Goal: Task Accomplishment & Management: Complete application form

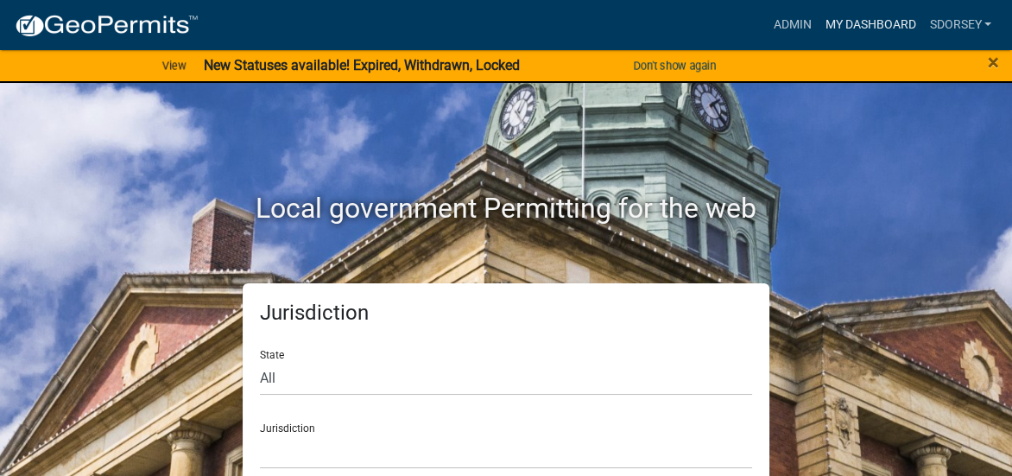
click at [859, 18] on link "My Dashboard" at bounding box center [869, 25] width 104 height 33
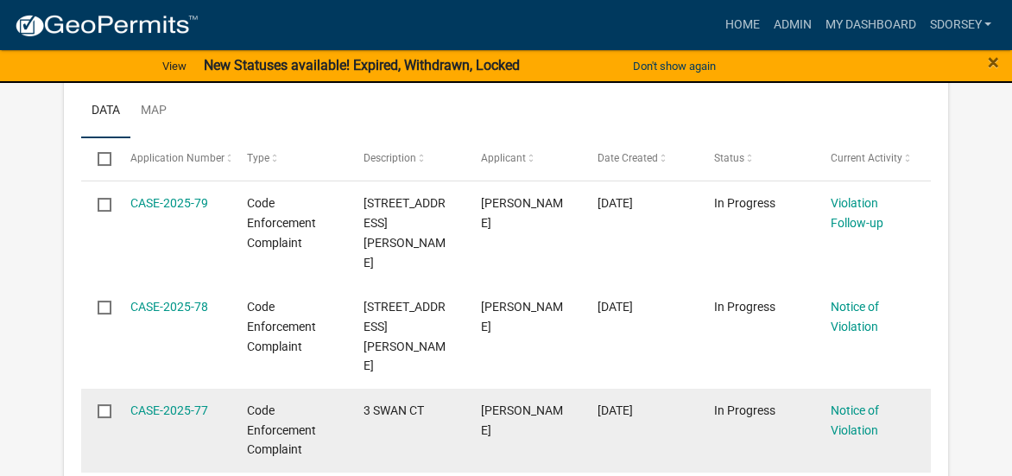
scroll to position [691, 0]
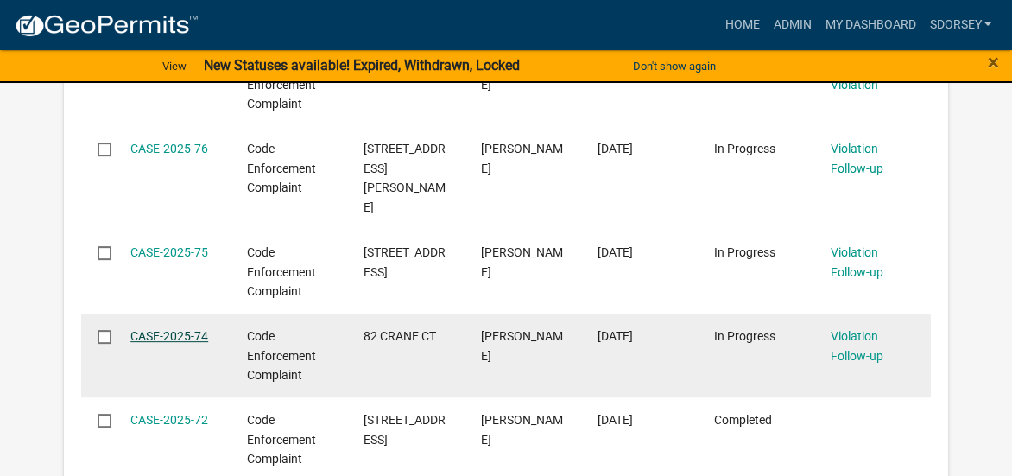
click at [197, 329] on link "CASE-2025-74" at bounding box center [169, 336] width 78 height 14
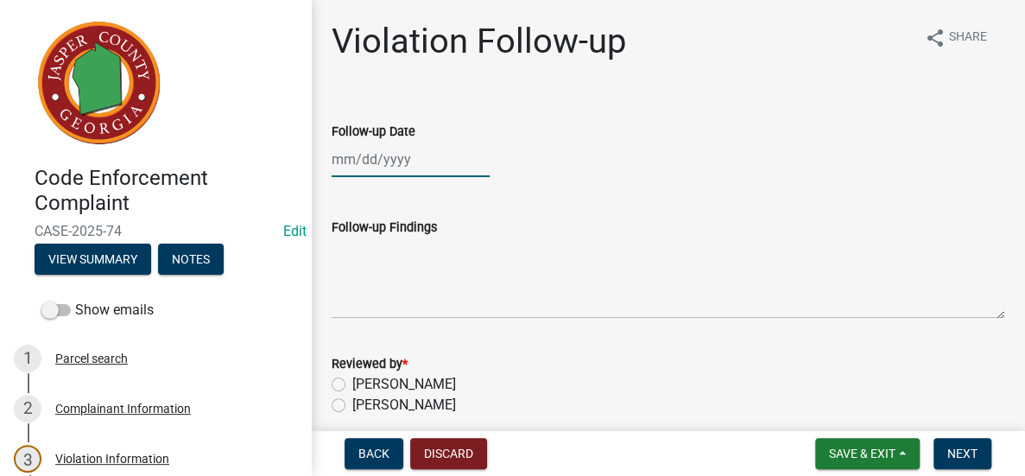
click at [445, 161] on div at bounding box center [410, 159] width 158 height 35
select select "8"
select select "2025"
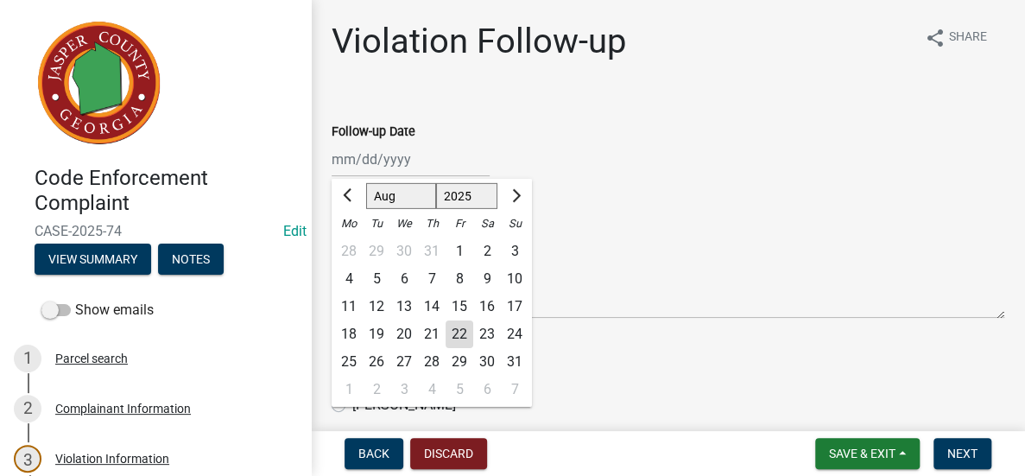
click at [431, 331] on div "21" at bounding box center [432, 334] width 28 height 28
type input "[DATE]"
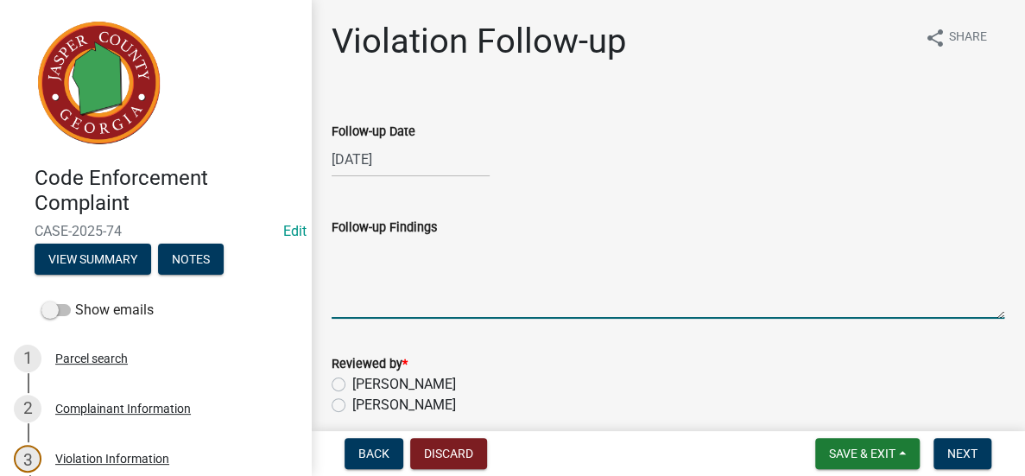
click at [432, 292] on textarea "Follow-up Findings" at bounding box center [667, 277] width 672 height 81
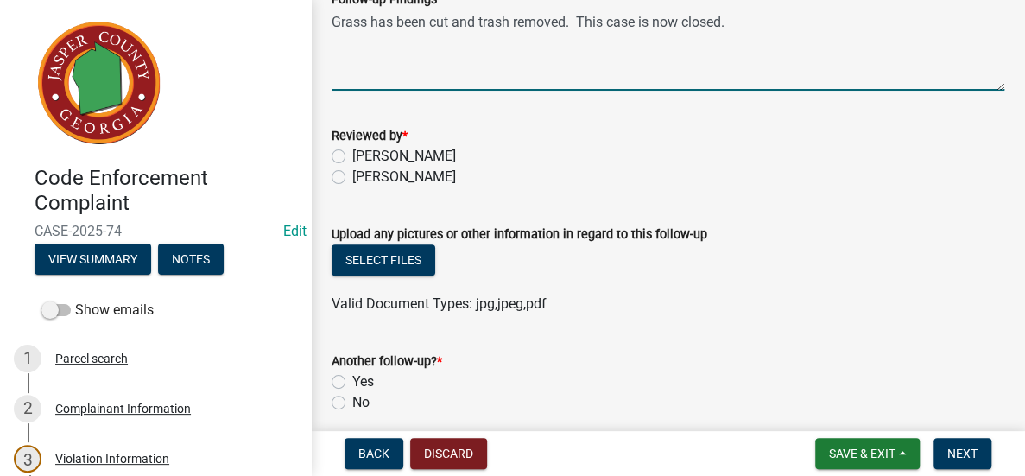
scroll to position [345, 0]
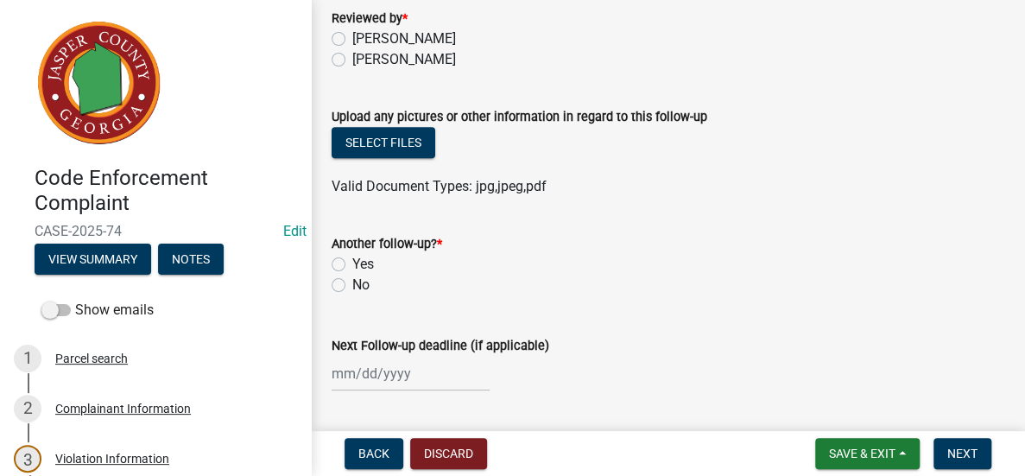
type textarea "Grass has been cut and trash removed. This case is now closed."
click at [352, 285] on label "No" at bounding box center [360, 284] width 17 height 21
click at [352, 285] on input "No" at bounding box center [357, 279] width 11 height 11
radio input "true"
click at [352, 60] on label "[PERSON_NAME]" at bounding box center [404, 59] width 104 height 21
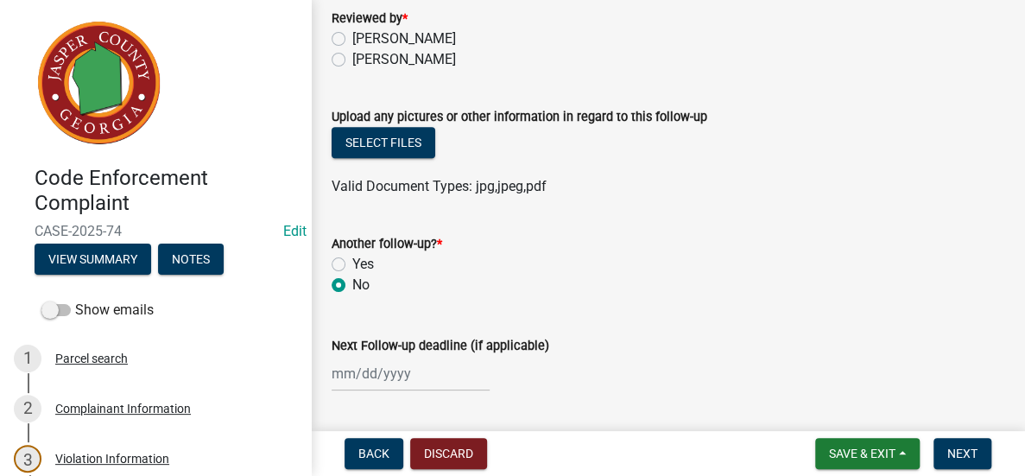
click at [352, 60] on input "[PERSON_NAME]" at bounding box center [357, 54] width 11 height 11
radio input "true"
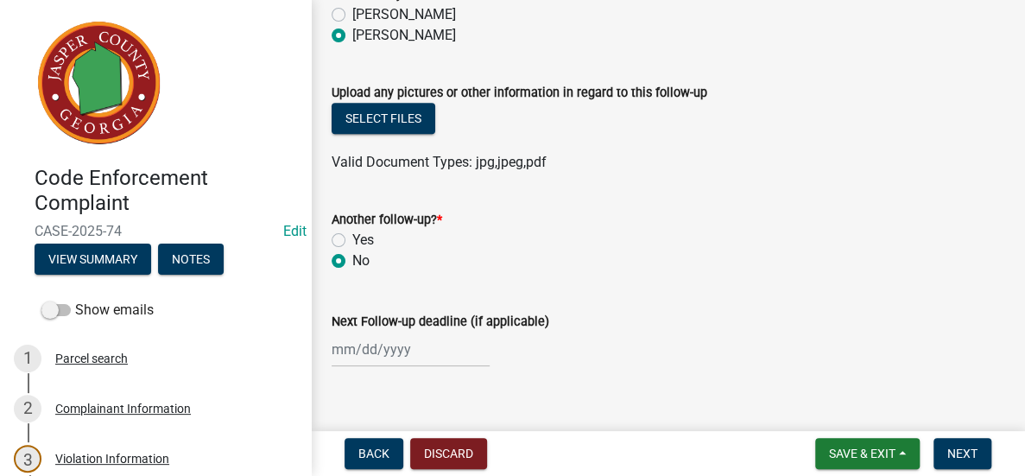
scroll to position [394, 0]
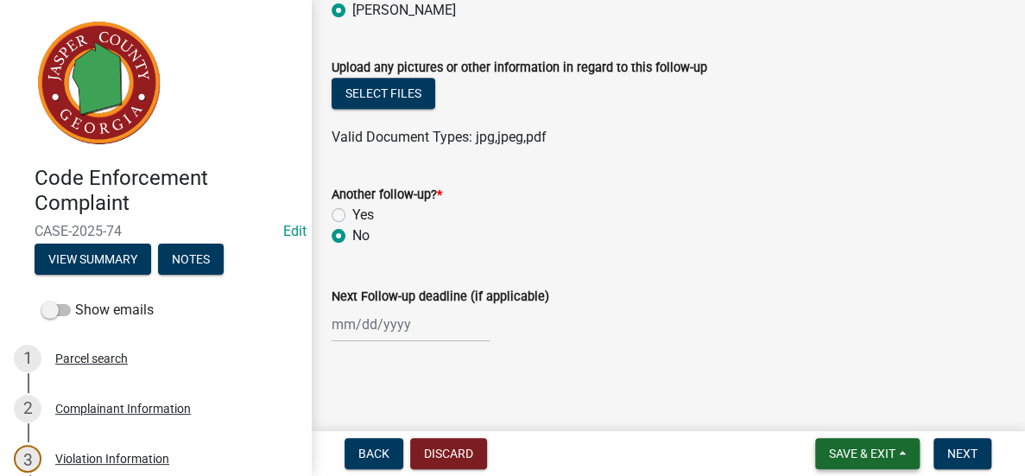
click at [868, 447] on span "Save & Exit" at bounding box center [862, 453] width 66 height 14
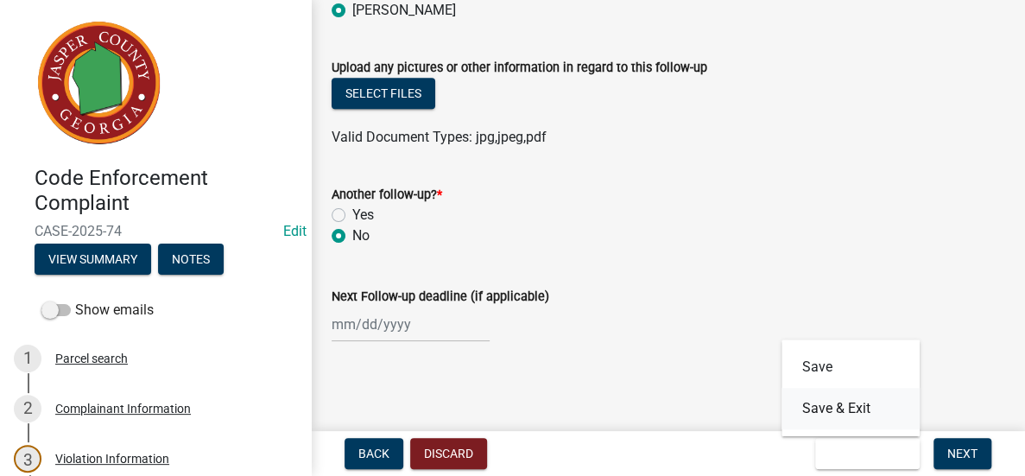
click at [868, 407] on button "Save & Exit" at bounding box center [850, 408] width 138 height 41
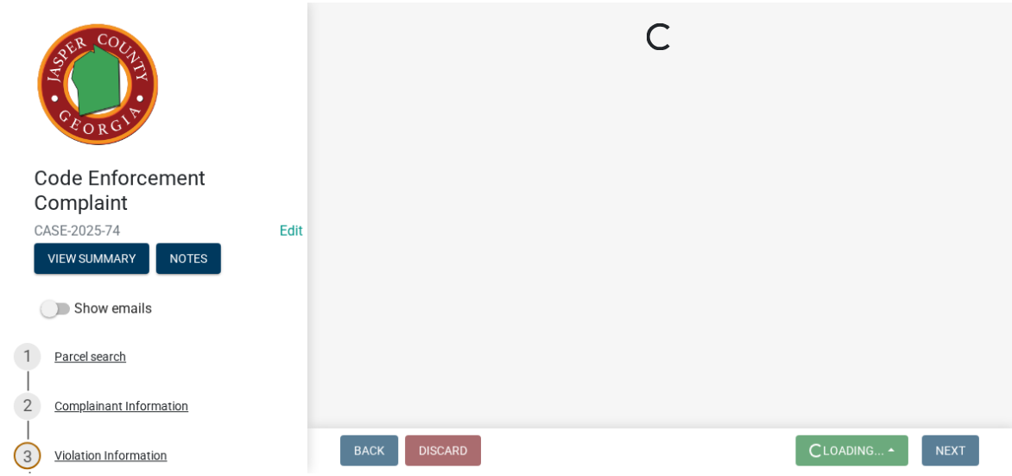
scroll to position [0, 0]
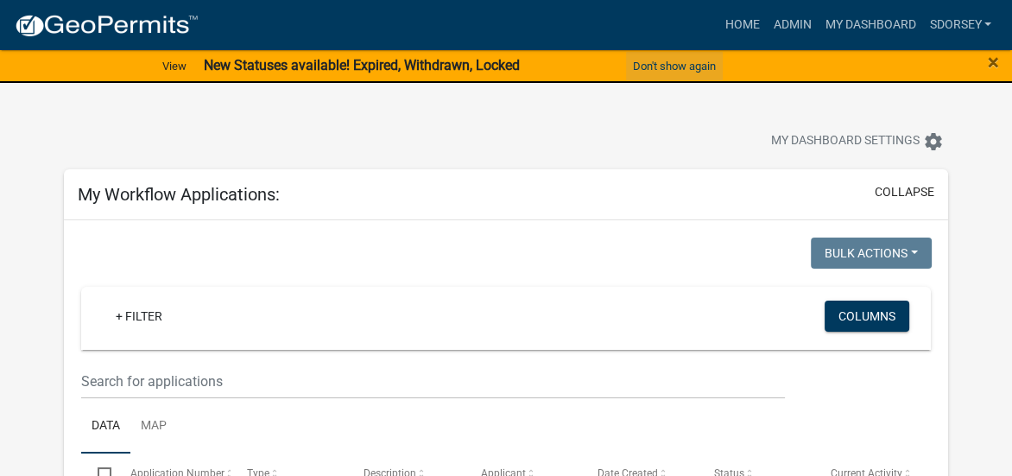
click at [689, 60] on button "Don't show again" at bounding box center [674, 66] width 97 height 28
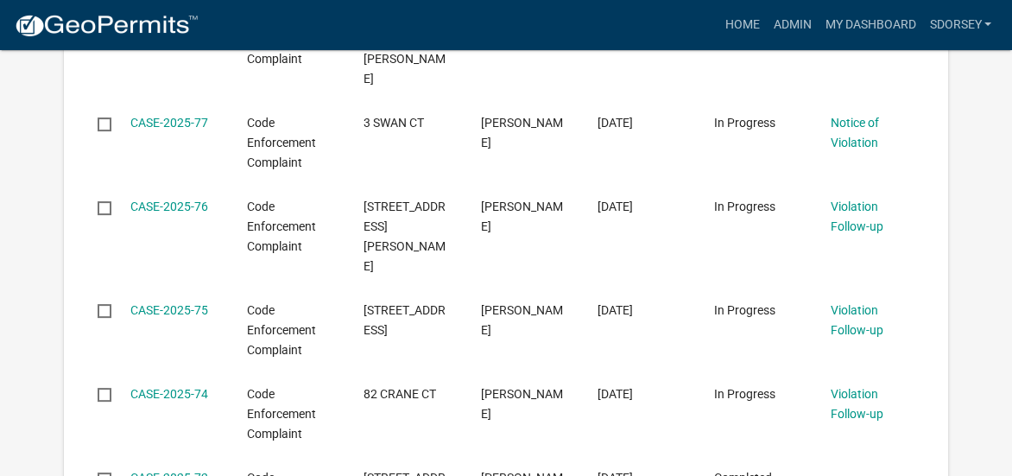
scroll to position [604, 0]
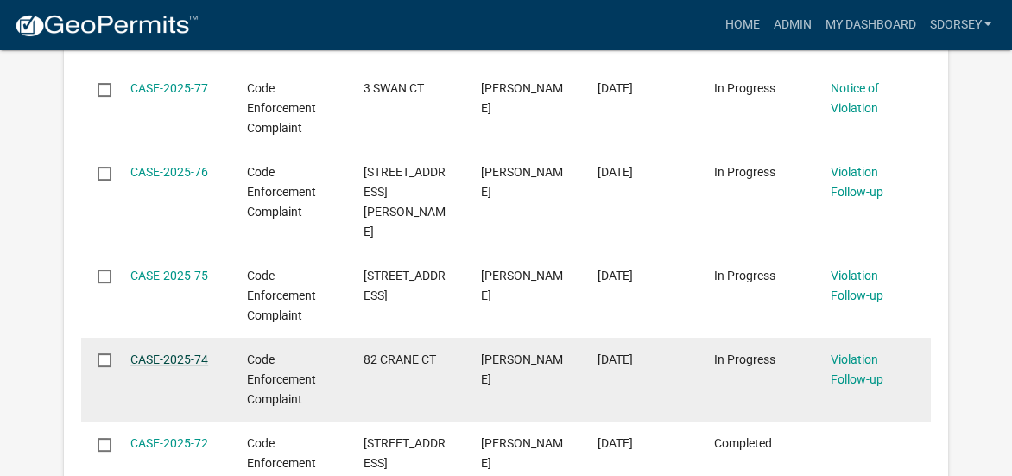
click at [163, 352] on link "CASE-2025-74" at bounding box center [169, 359] width 78 height 14
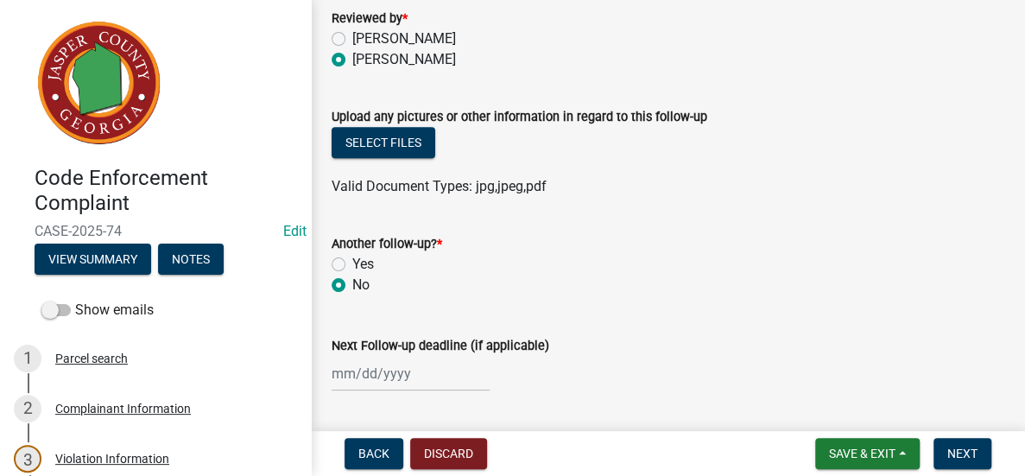
scroll to position [394, 0]
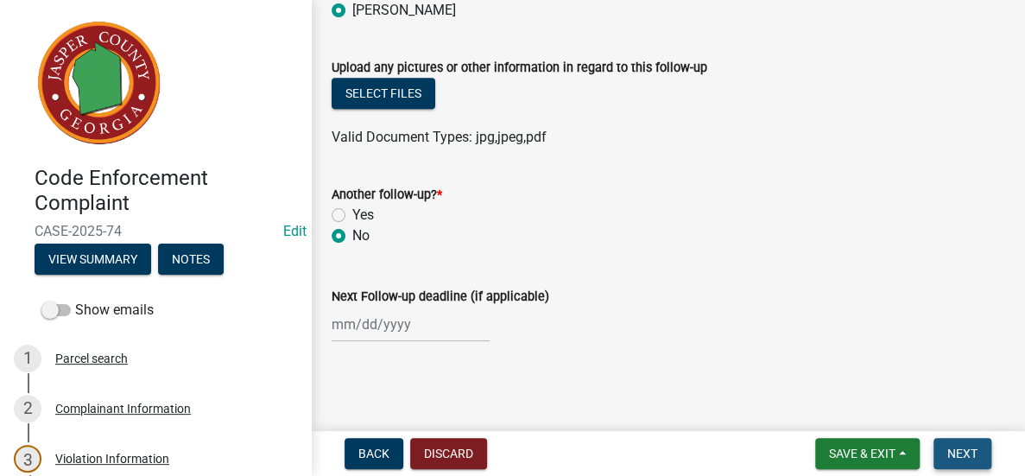
click at [954, 440] on button "Next" at bounding box center [962, 453] width 58 height 31
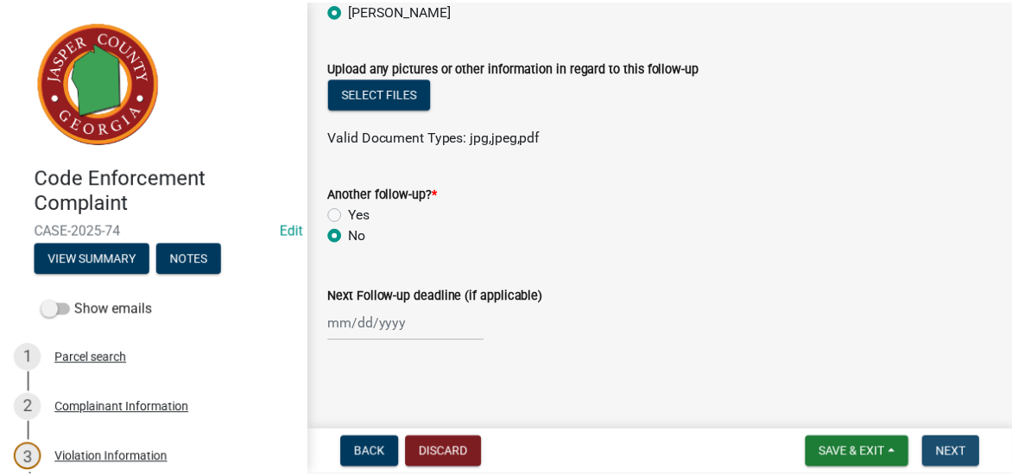
scroll to position [0, 0]
